Goal: Task Accomplishment & Management: Use online tool/utility

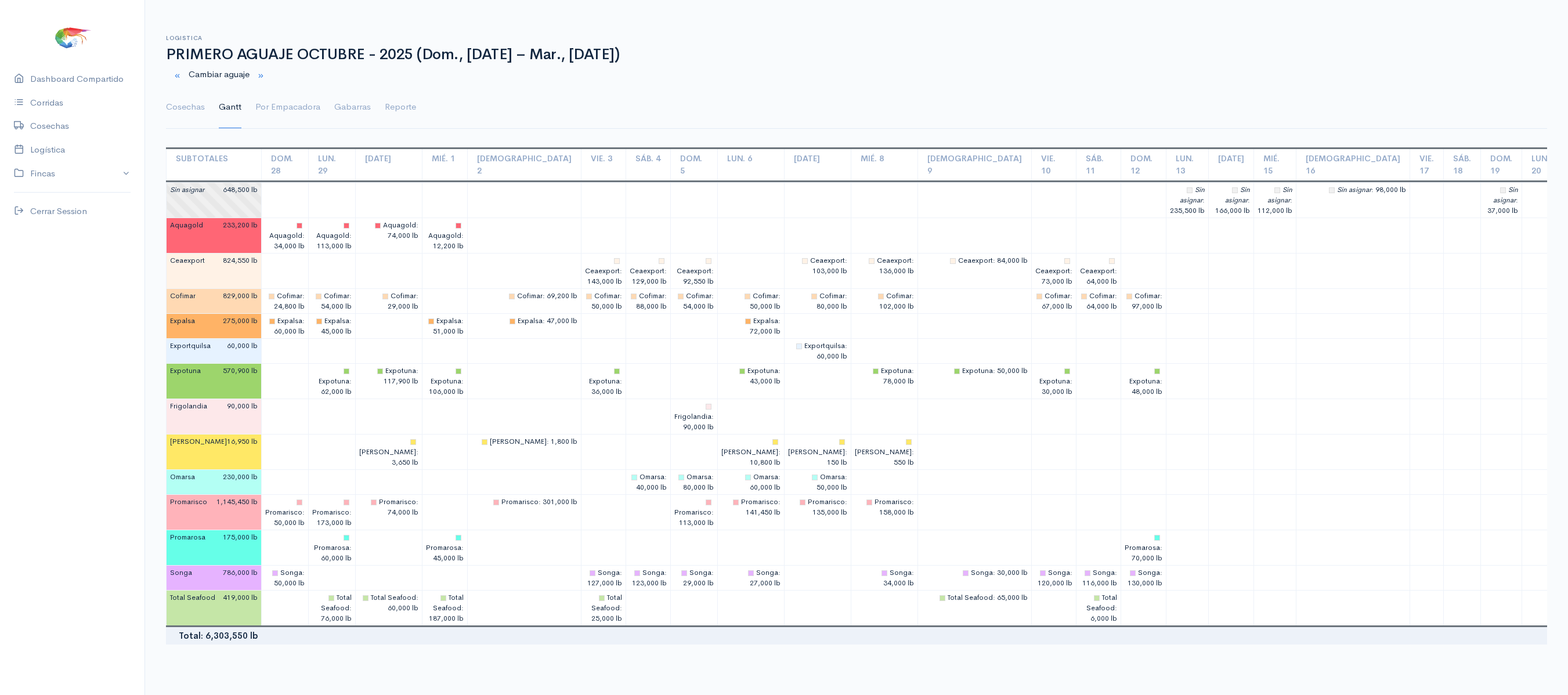
click at [175, 104] on link "Cosechas" at bounding box center [185, 107] width 39 height 42
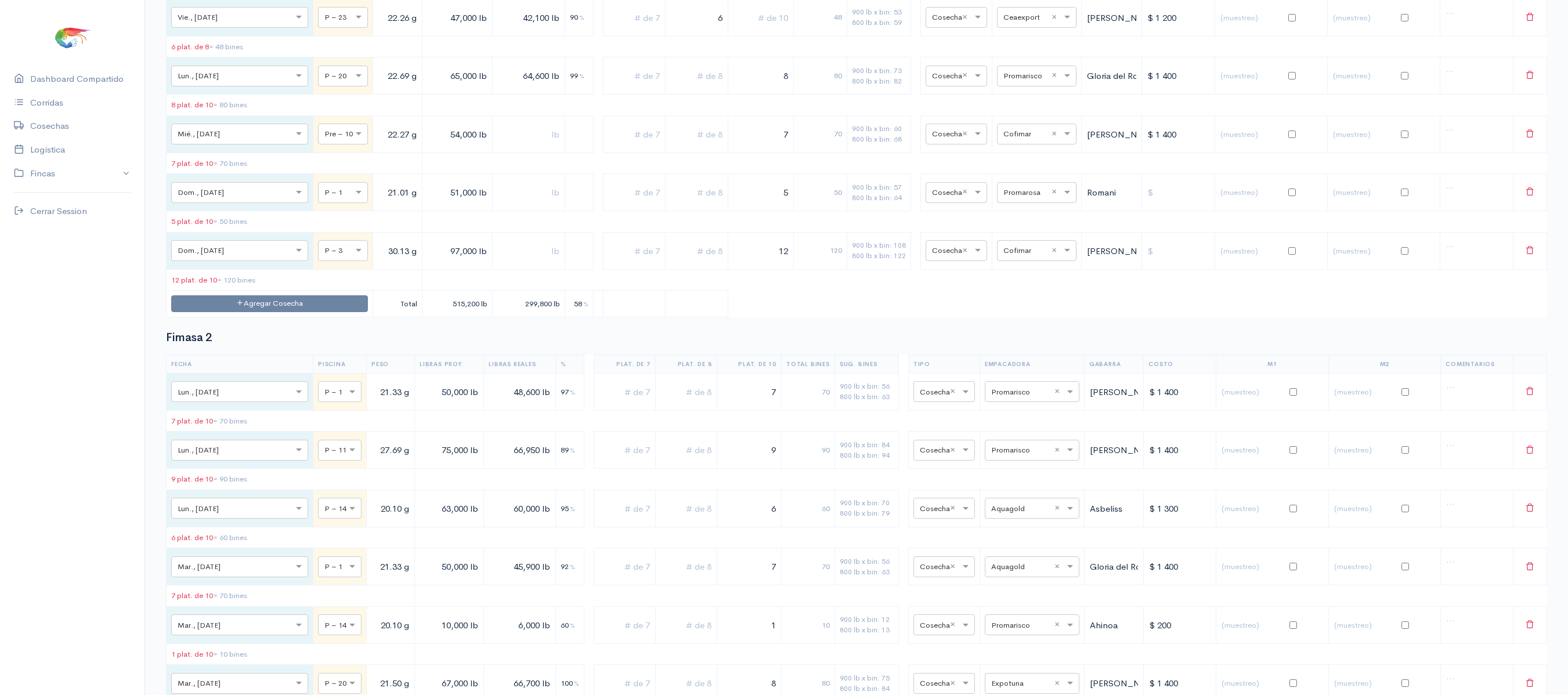
scroll to position [2428, 0]
click at [1011, 200] on input "text" at bounding box center [1026, 193] width 46 height 13
type input "e"
click at [1021, 366] on span "Expotuna" at bounding box center [1009, 360] width 37 height 11
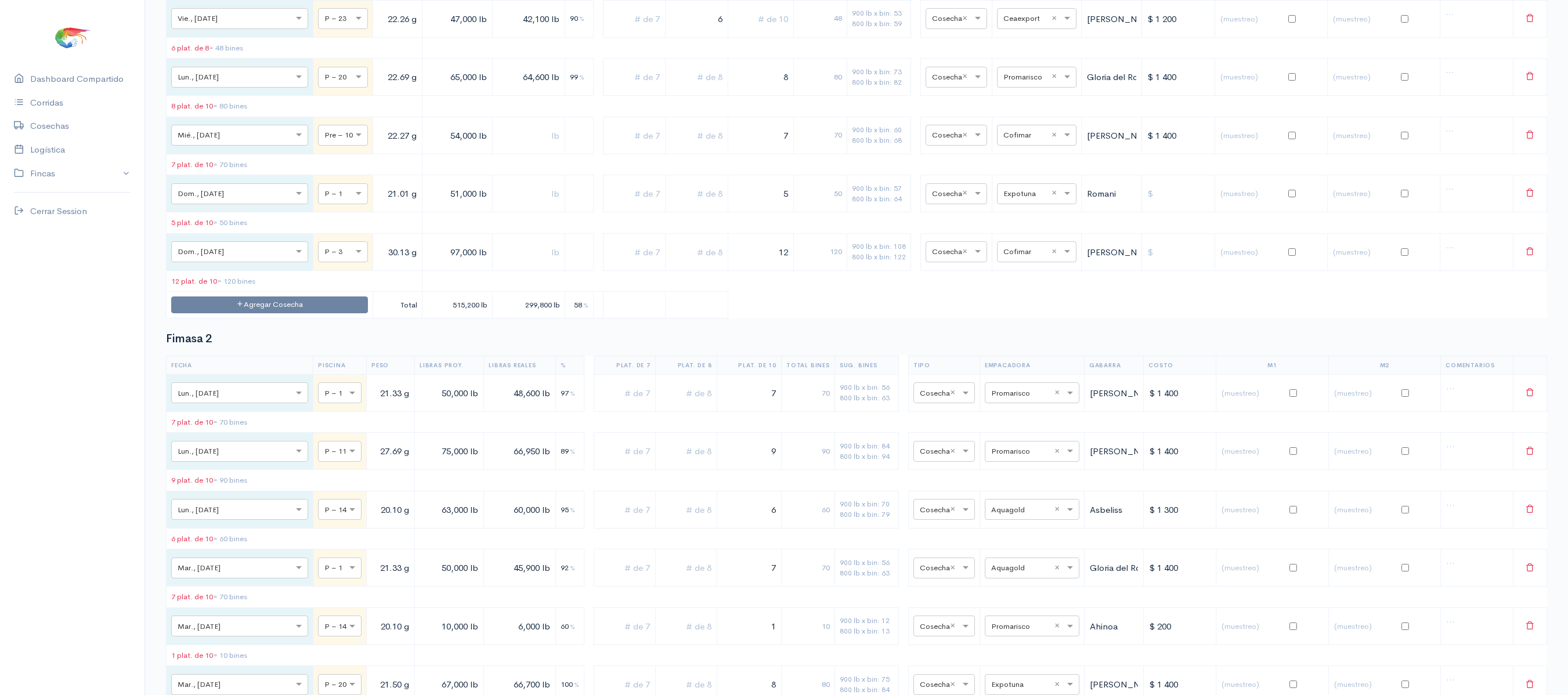
drag, startPoint x: 751, startPoint y: 297, endPoint x: 810, endPoint y: 293, distance: 59.1
click at [810, 213] on tr "× Dom., [DATE] × P – 1 21.01 g 51,000 lb 5 50 900 lb x bin: 57 800 lb x bin: 64…" at bounding box center [857, 194] width 1380 height 37
click at [686, 206] on input "text" at bounding box center [696, 193] width 53 height 24
type input "1"
click at [851, 271] on td "900 lb x bin: 108 800 lb x bin: 122" at bounding box center [879, 251] width 64 height 37
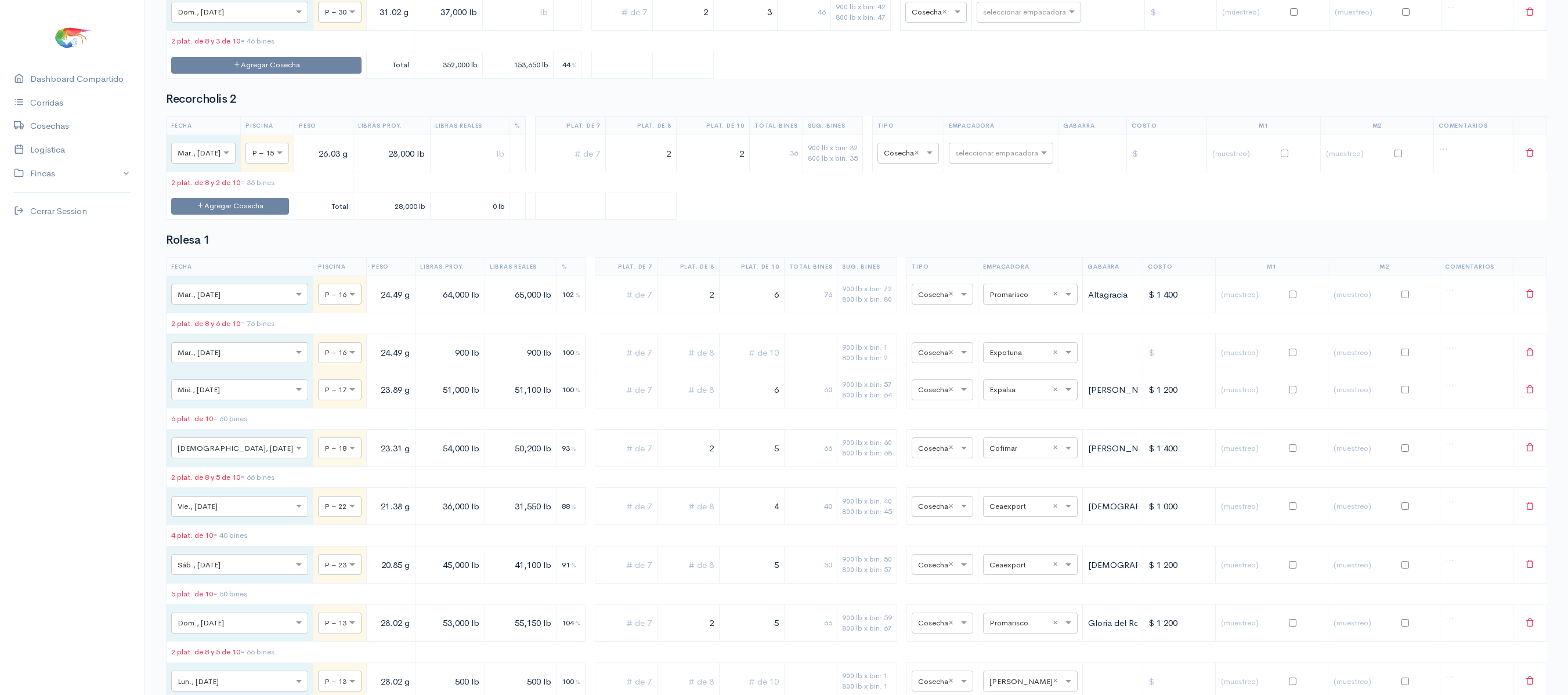
scroll to position [7385, 0]
drag, startPoint x: 739, startPoint y: 67, endPoint x: 819, endPoint y: 62, distance: 80.2
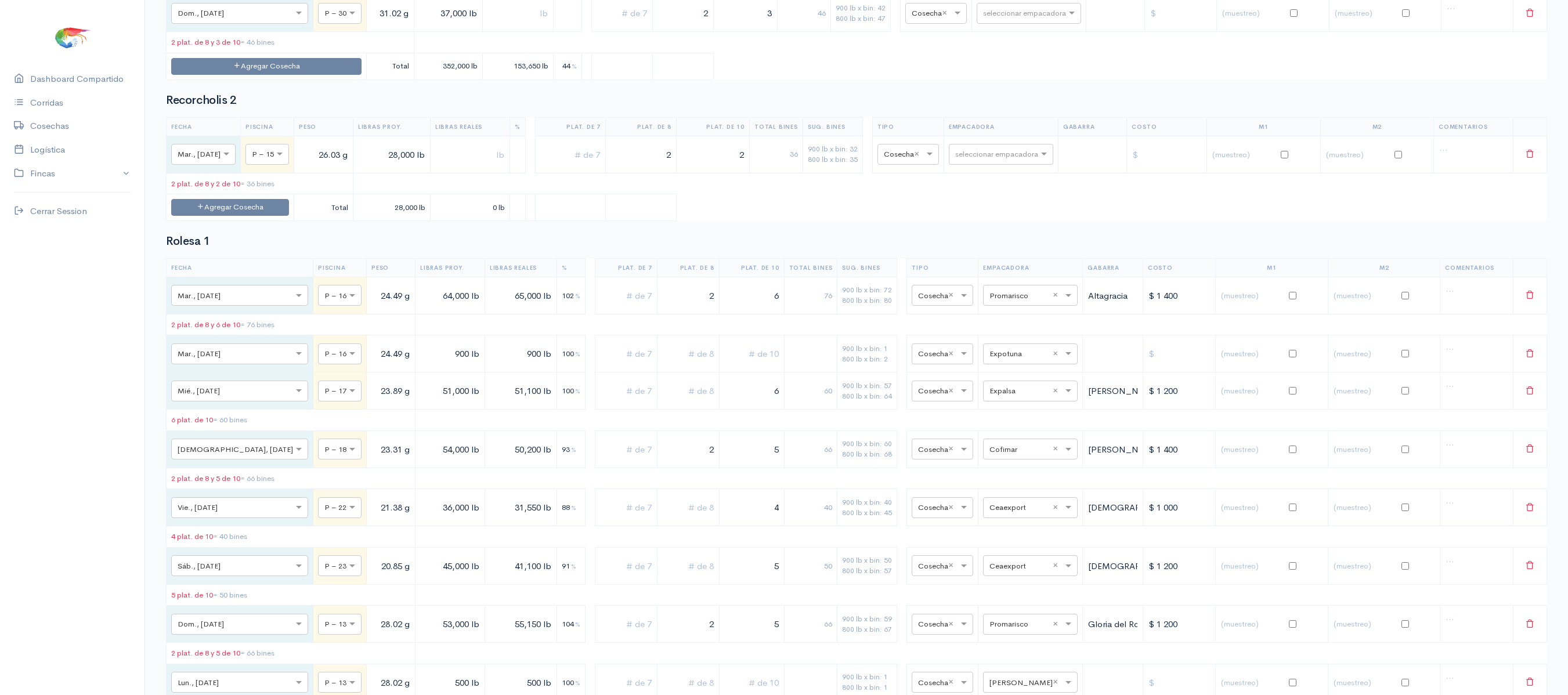
drag, startPoint x: 668, startPoint y: 62, endPoint x: 697, endPoint y: 62, distance: 29.0
type input "3"
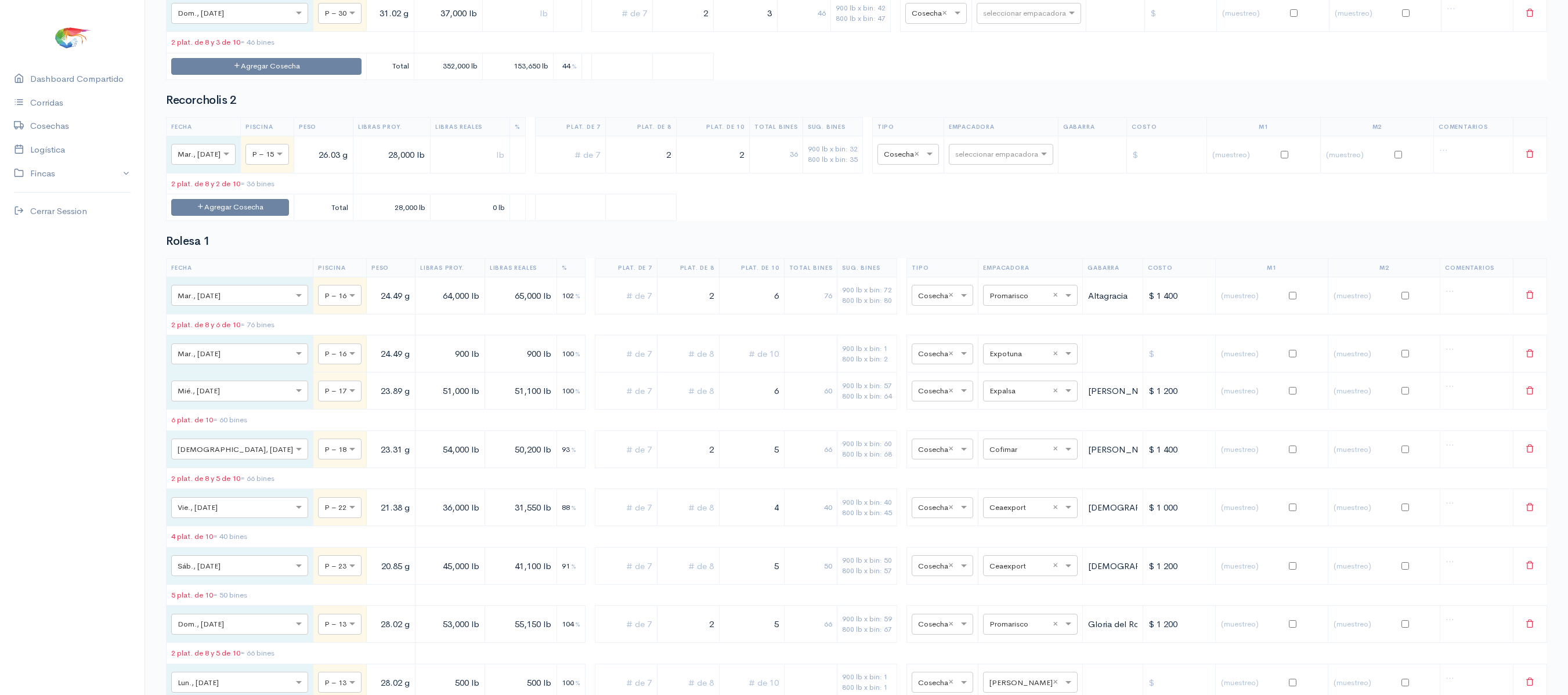
drag, startPoint x: 681, startPoint y: 62, endPoint x: 706, endPoint y: 57, distance: 25.5
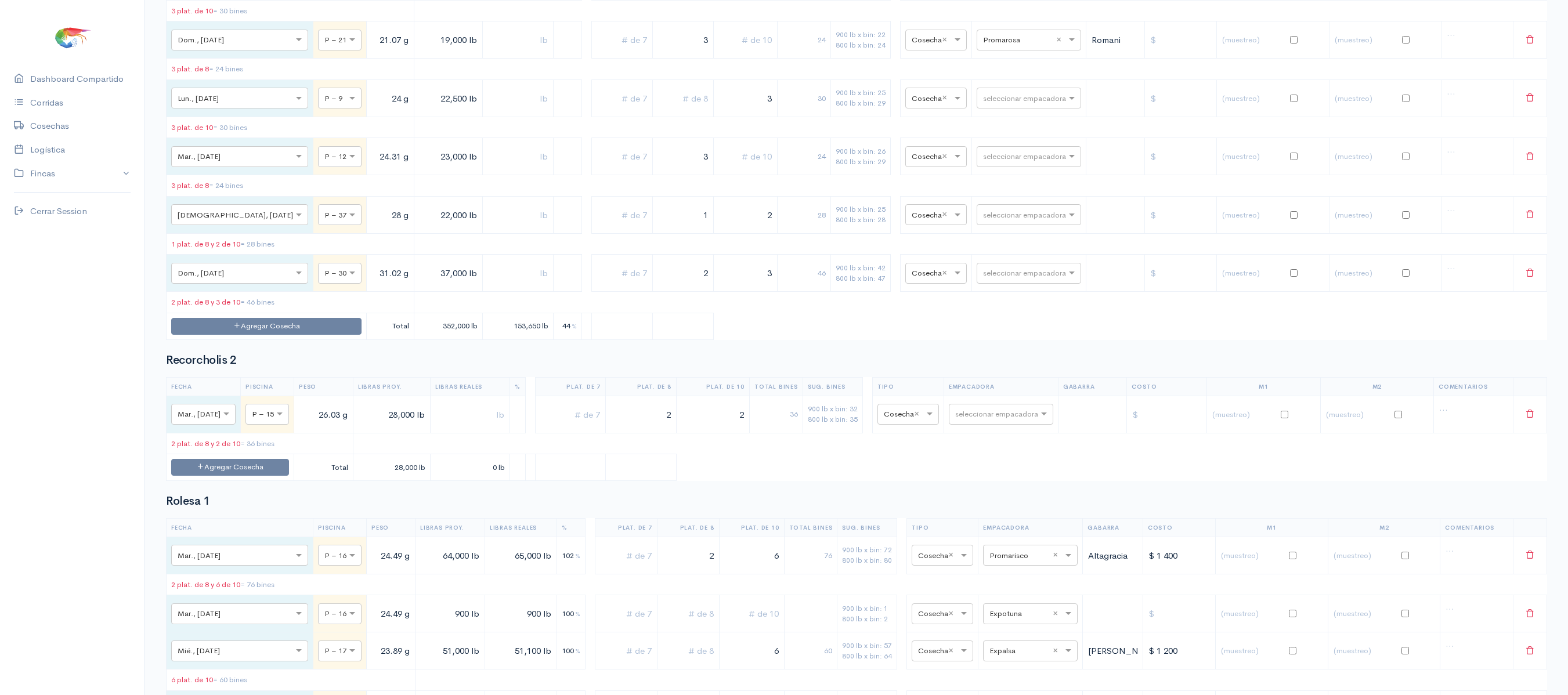
scroll to position [7139, 0]
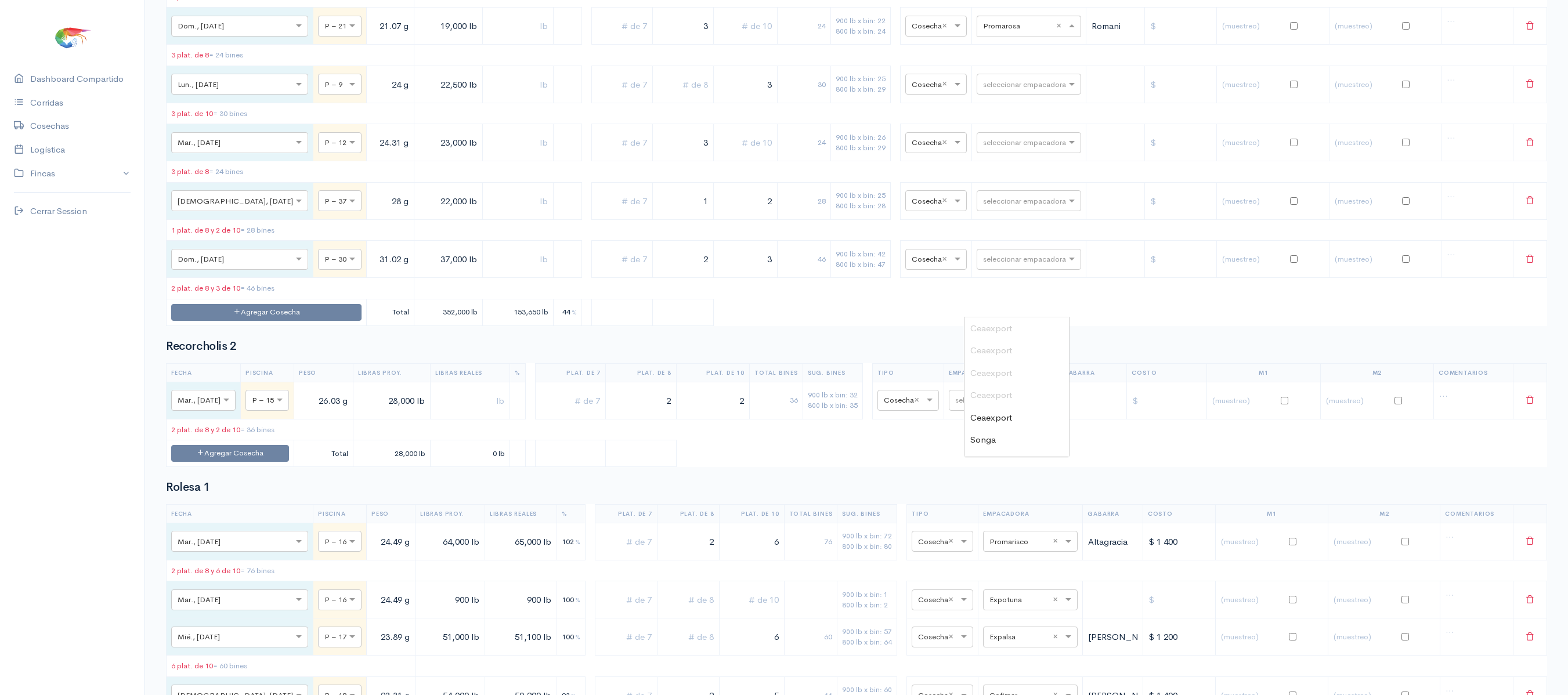
click at [1004, 32] on input "text" at bounding box center [1018, 25] width 71 height 13
type input "ex"
click at [1001, 371] on span "Expotuna" at bounding box center [989, 372] width 37 height 11
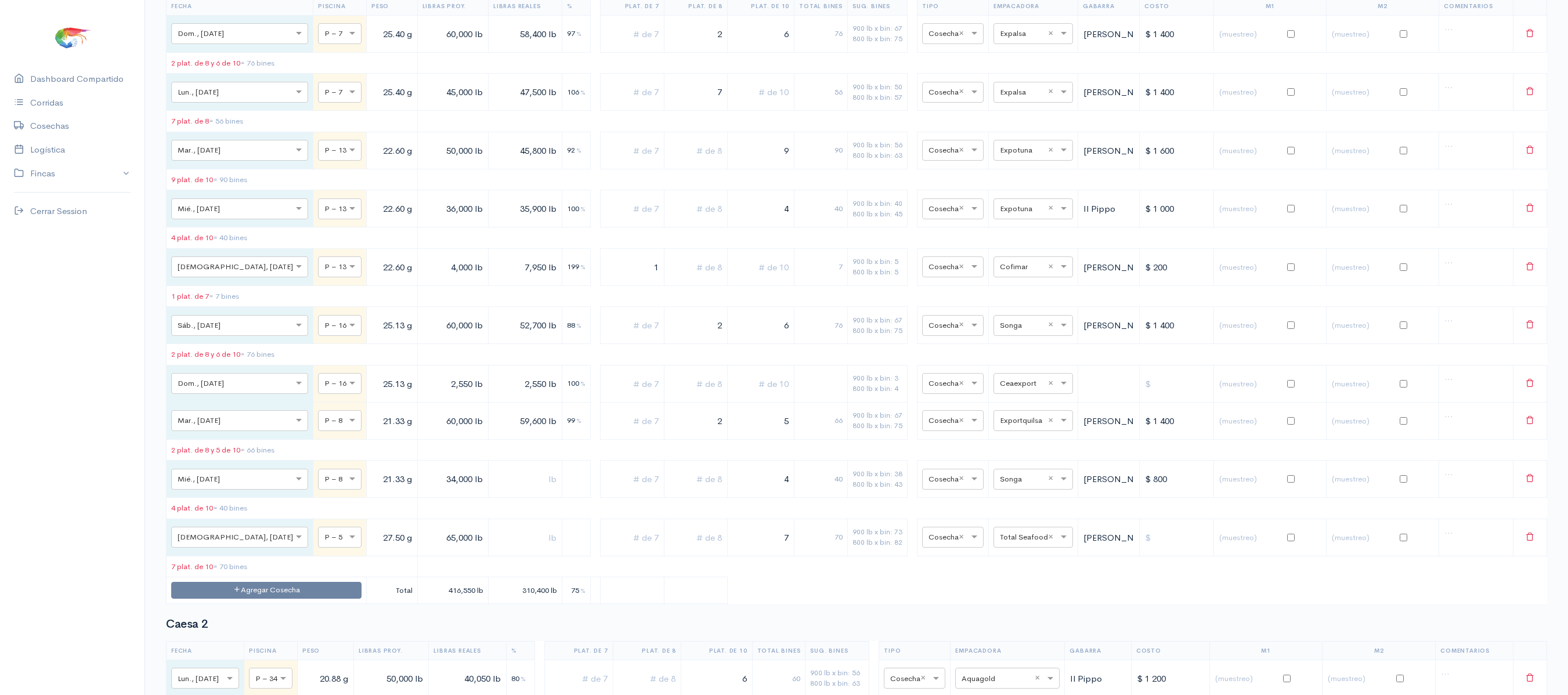
scroll to position [0, 0]
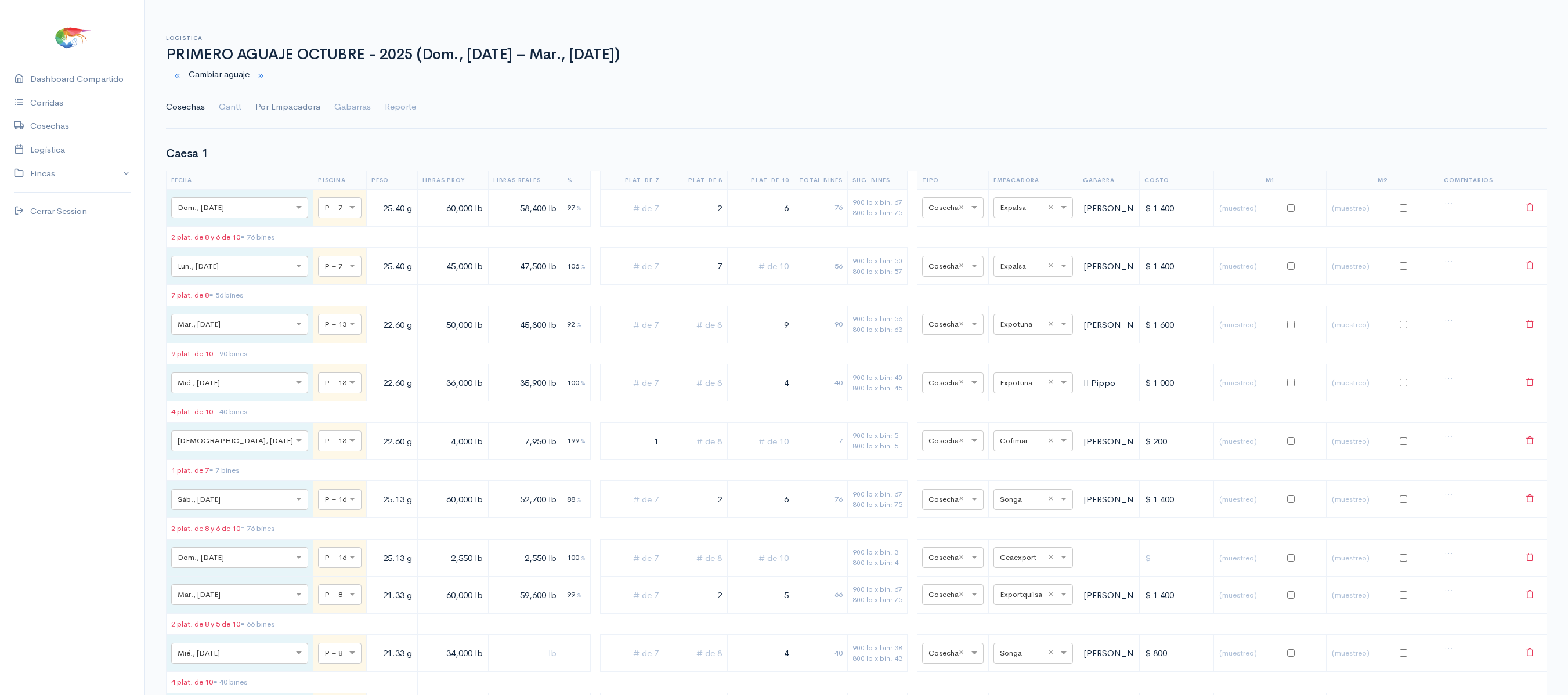
click at [267, 104] on link "Por Empacadora" at bounding box center [287, 107] width 65 height 42
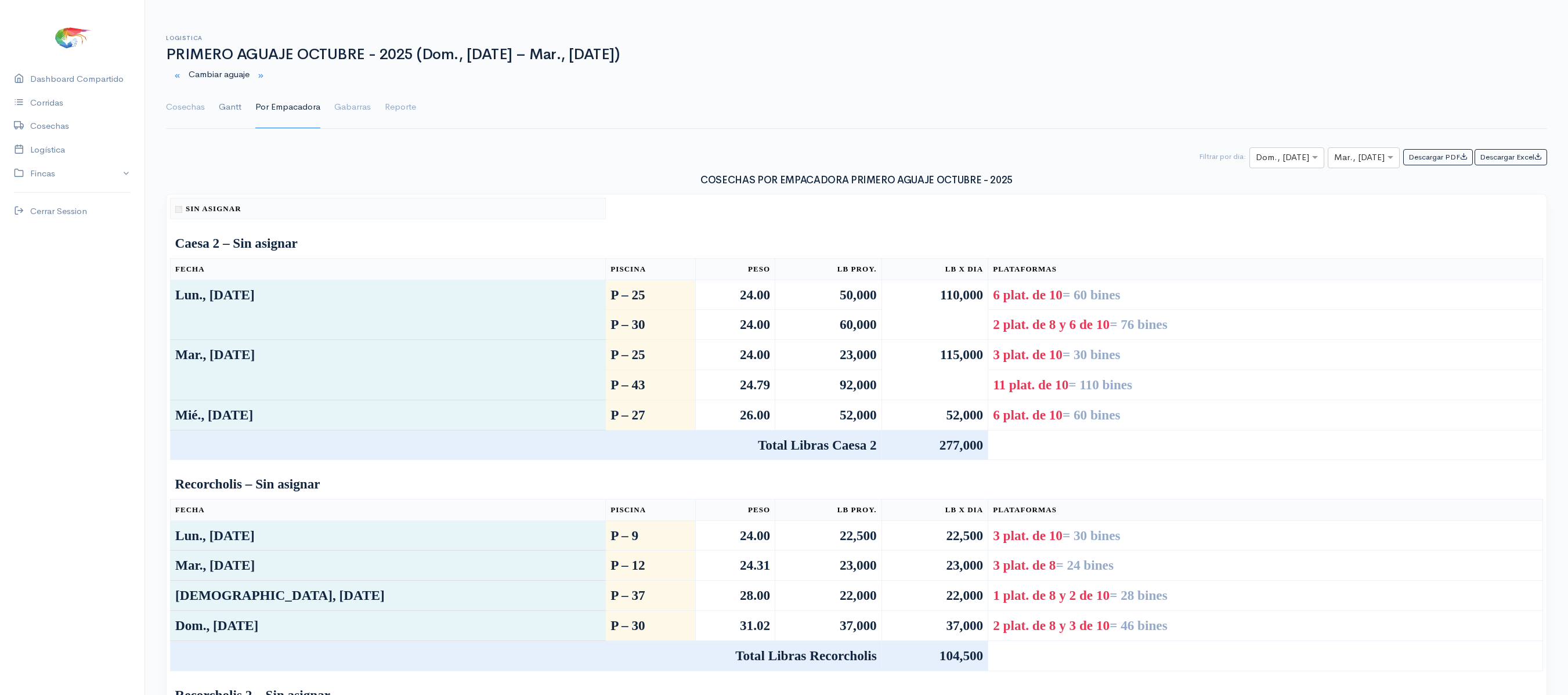
click at [239, 114] on link "Gantt" at bounding box center [230, 107] width 23 height 42
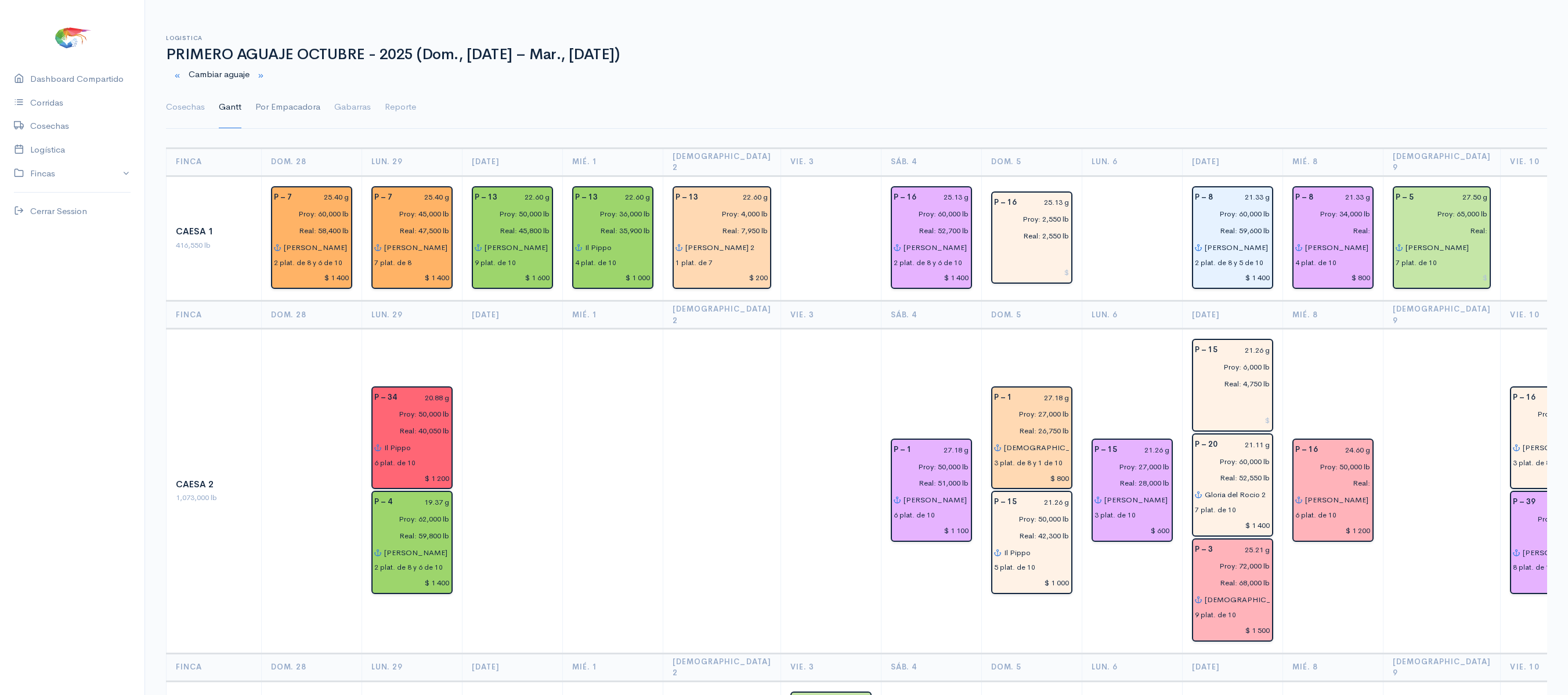
click at [288, 102] on link "Por Empacadora" at bounding box center [287, 107] width 65 height 42
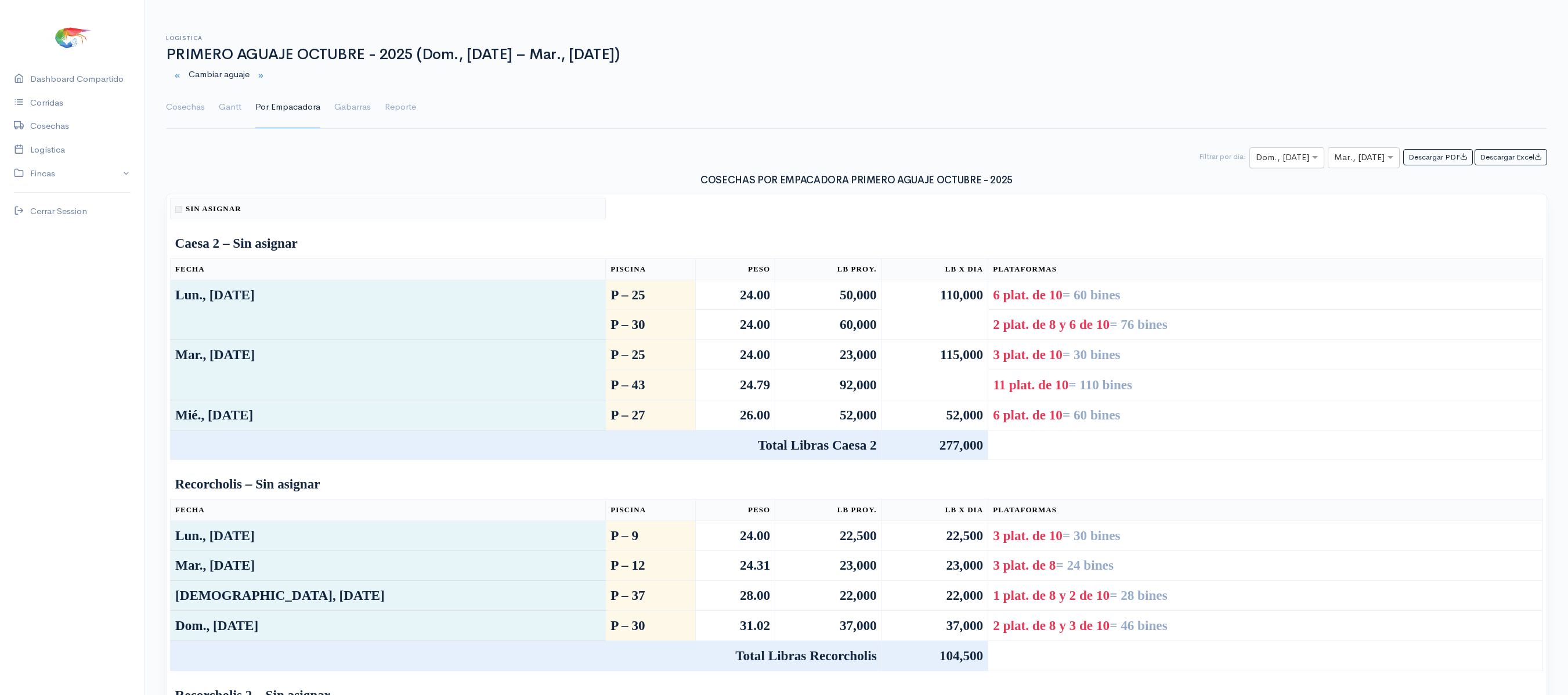
click at [1273, 160] on input "text" at bounding box center [1277, 158] width 41 height 14
type input "12"
click at [1345, 159] on input "text" at bounding box center [1353, 158] width 38 height 14
type input "12"
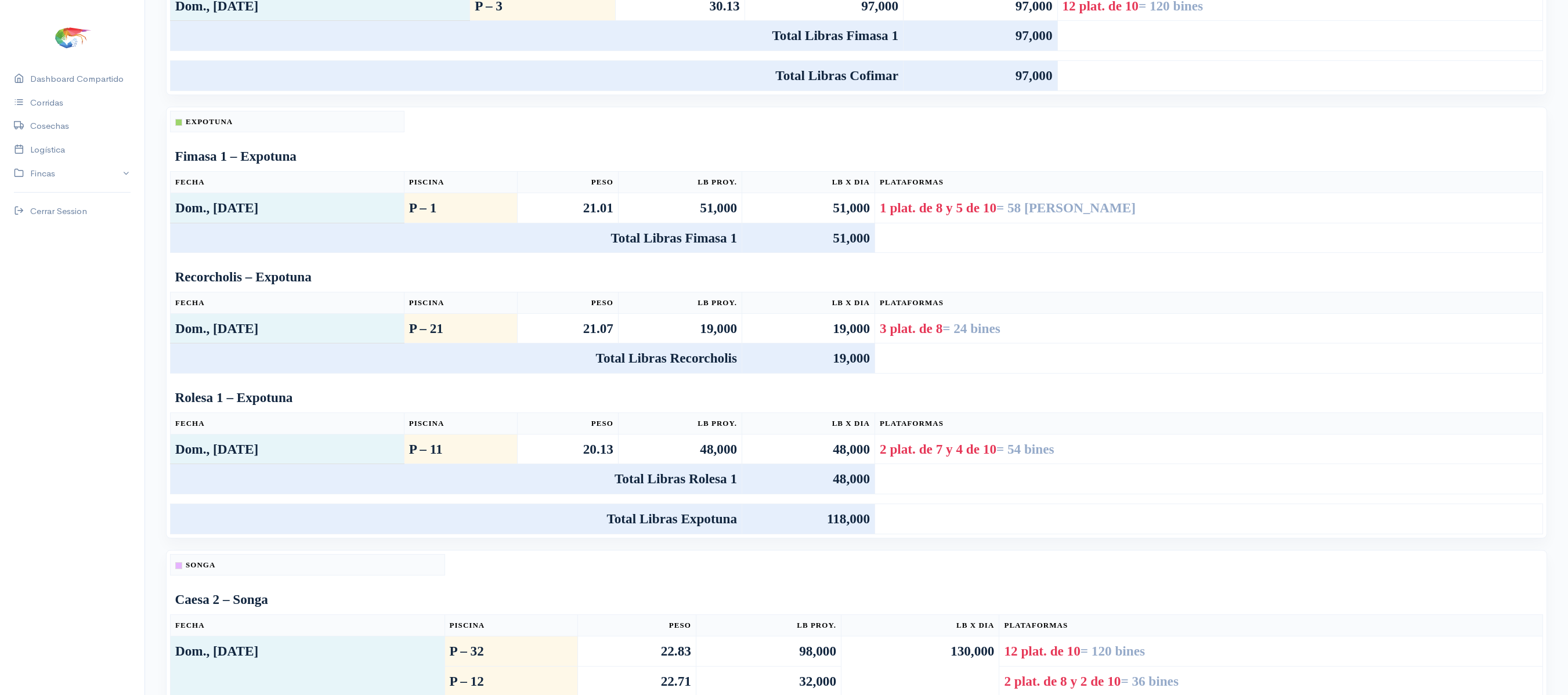
scroll to position [290, 0]
